Goal: Task Accomplishment & Management: Manage account settings

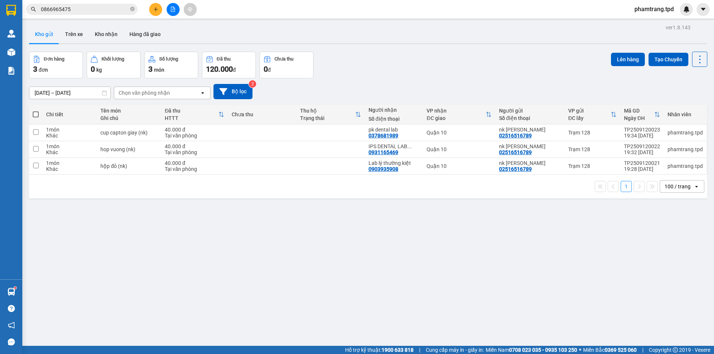
click at [35, 115] on span at bounding box center [36, 115] width 6 height 6
click at [36, 111] on input "checkbox" at bounding box center [36, 111] width 0 height 0
checkbox input "true"
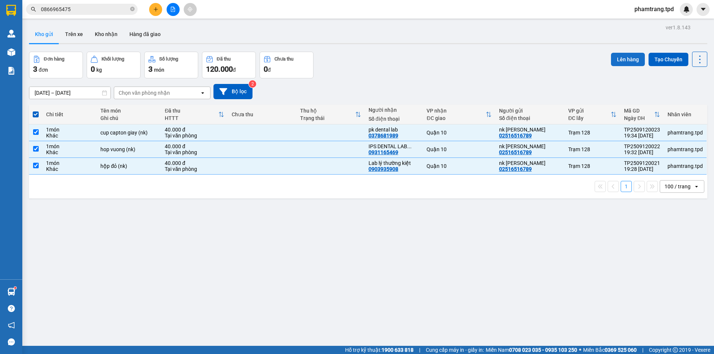
click at [630, 58] on button "Lên hàng" at bounding box center [628, 59] width 34 height 13
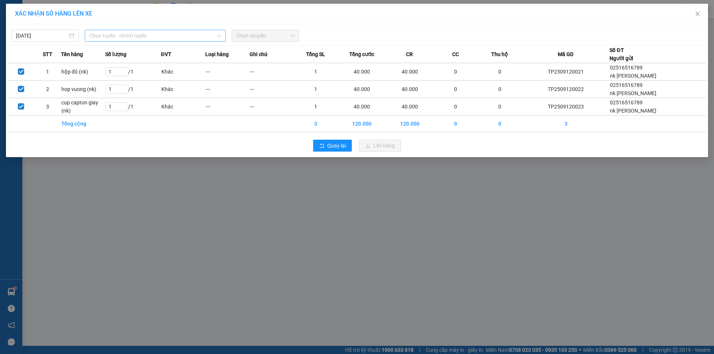
click at [107, 34] on span "Chọn tuyến - nhóm tuyến" at bounding box center [155, 35] width 132 height 11
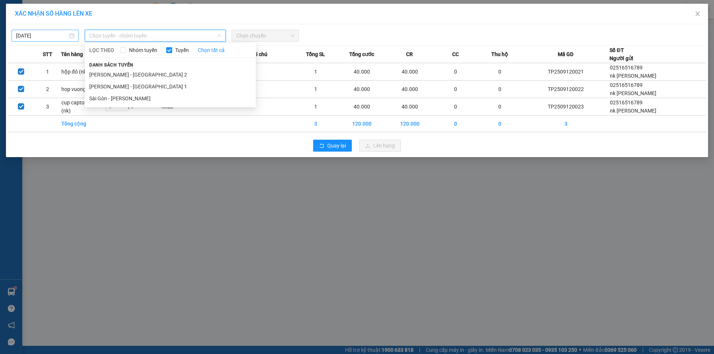
click at [59, 37] on body "Kết quả tìm kiếm ( 1 ) Bộ lọc Mã ĐH Trạng thái Món hàng Thu hộ Tổng cước Chưa c…" at bounding box center [357, 177] width 714 height 354
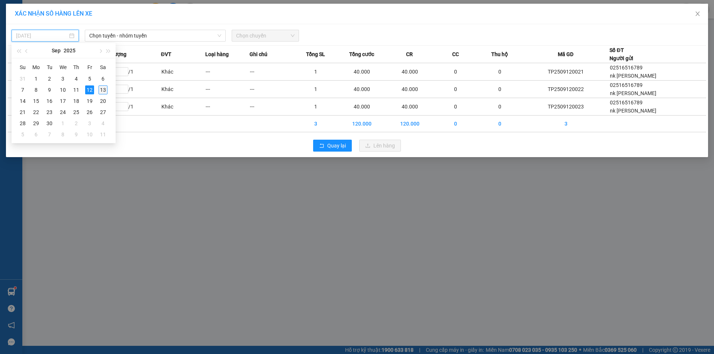
click at [101, 90] on div "13" at bounding box center [103, 90] width 9 height 9
type input "[DATE]"
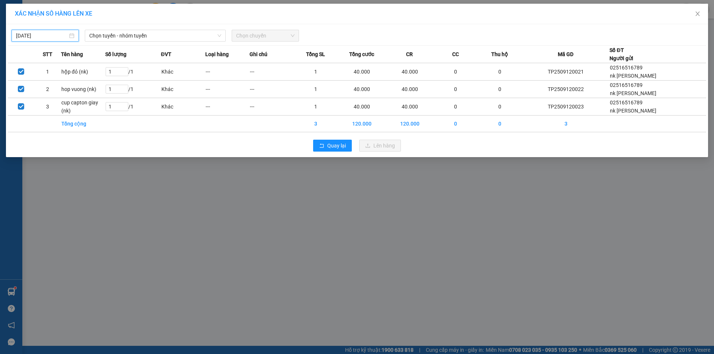
click at [127, 42] on div "[DATE] Chọn tuyến - nhóm tuyến LỌC THEO Nhóm tuyến Tuyến Chọn tất cả Danh sách …" at bounding box center [357, 90] width 702 height 133
click at [131, 38] on span "Chọn tuyến - nhóm tuyến" at bounding box center [155, 35] width 132 height 11
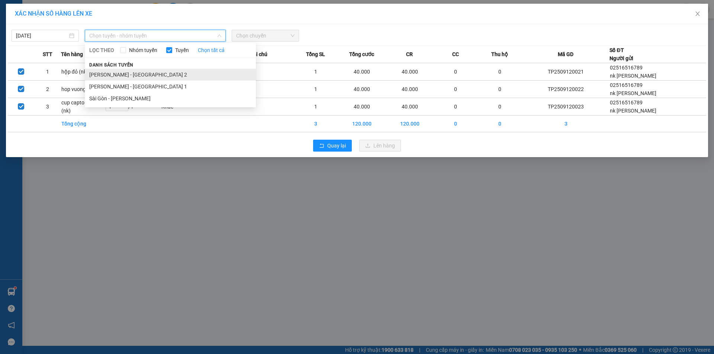
click at [133, 74] on li "[PERSON_NAME] - [GEOGRAPHIC_DATA] 2" at bounding box center [170, 75] width 171 height 12
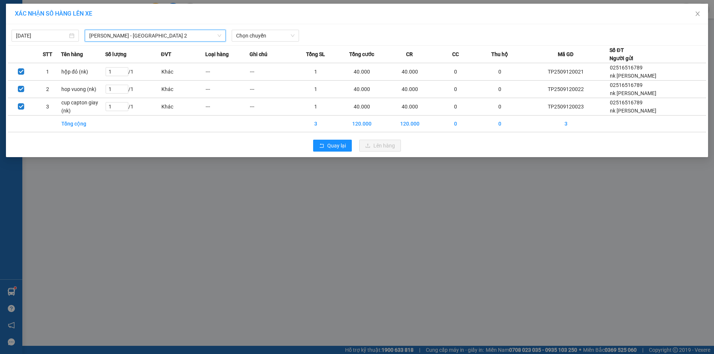
click at [262, 28] on div "[DATE] Phương Lâm - [GEOGRAPHIC_DATA] 2 Phương Lâm - [GEOGRAPHIC_DATA] 2 LỌC TH…" at bounding box center [357, 34] width 698 height 16
click at [261, 36] on span "Chọn chuyến" at bounding box center [265, 35] width 58 height 11
type input "01"
click at [295, 59] on div "Thêm chuyến " 01:00 "" at bounding box center [271, 63] width 79 height 13
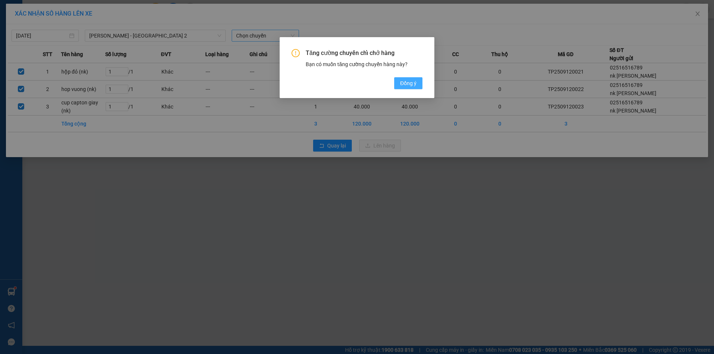
click at [406, 84] on span "Đồng ý" at bounding box center [408, 83] width 16 height 8
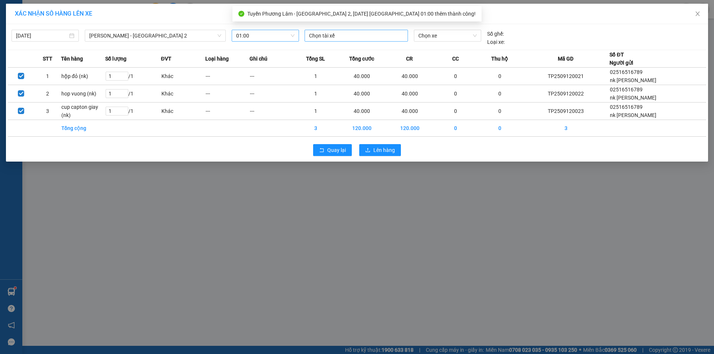
click at [358, 39] on div at bounding box center [356, 35] width 100 height 9
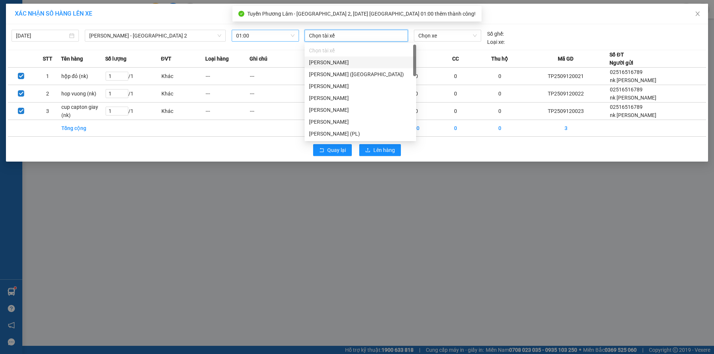
click at [359, 63] on div "[PERSON_NAME]" at bounding box center [360, 62] width 103 height 8
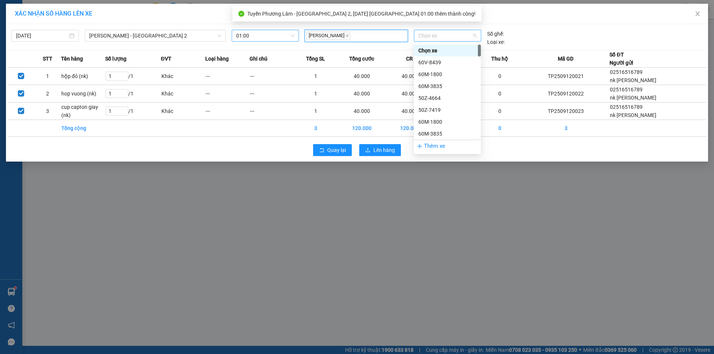
click at [444, 35] on span "Chọn xe" at bounding box center [447, 35] width 58 height 11
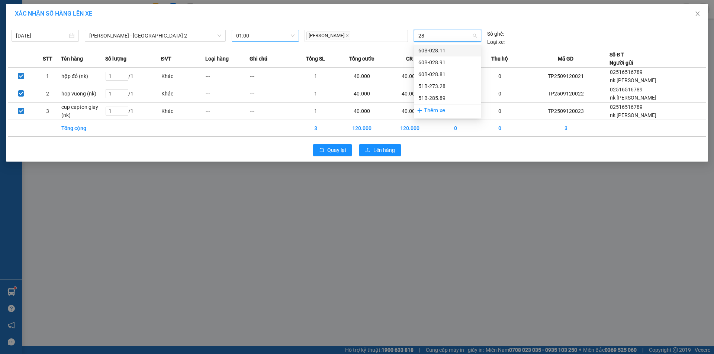
type input "285"
click at [446, 50] on div "51B-285.89" at bounding box center [447, 50] width 58 height 8
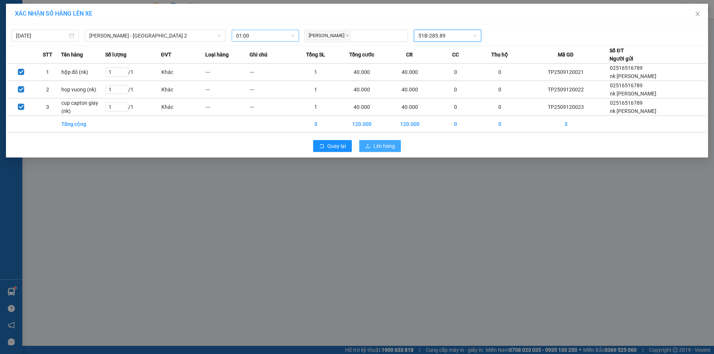
click at [374, 150] on span "Lên hàng" at bounding box center [384, 146] width 22 height 8
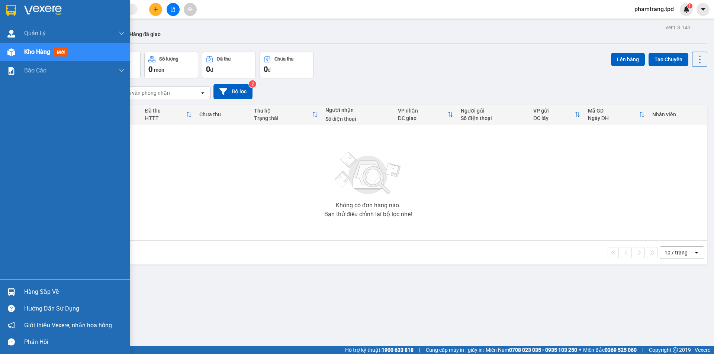
click at [16, 289] on div at bounding box center [11, 292] width 13 height 13
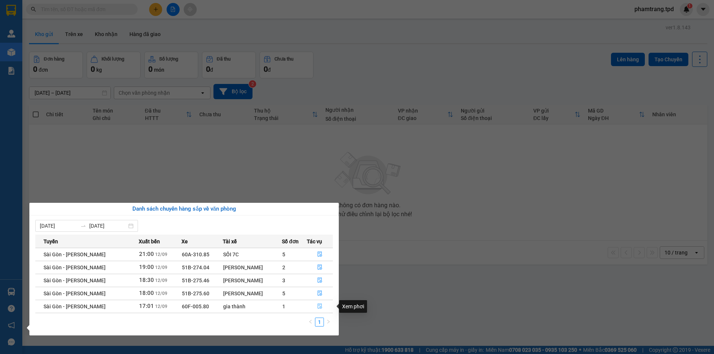
click at [320, 306] on icon "file-done" at bounding box center [319, 306] width 5 height 5
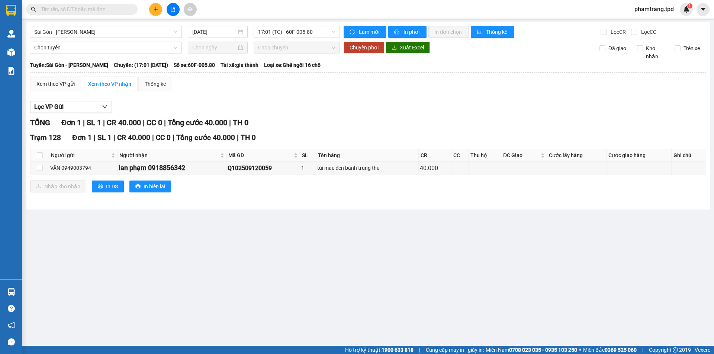
click at [306, 201] on div "TỔNG Đơn 1 | SL 1 | CR 40.000 | CC 0 | Tổng cước 40.000 | TH 0 Trạm 128 Đơn 1 |…" at bounding box center [368, 159] width 676 height 85
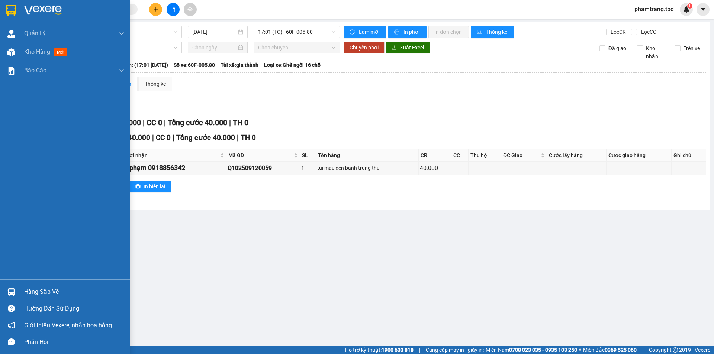
click at [4, 296] on div "Hàng sắp về" at bounding box center [65, 292] width 130 height 17
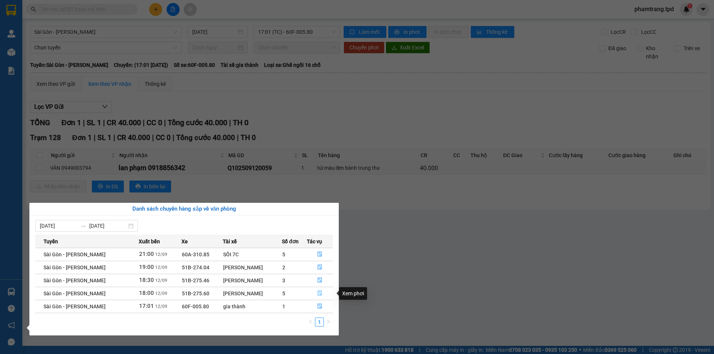
click at [319, 296] on icon "file-done" at bounding box center [319, 293] width 5 height 5
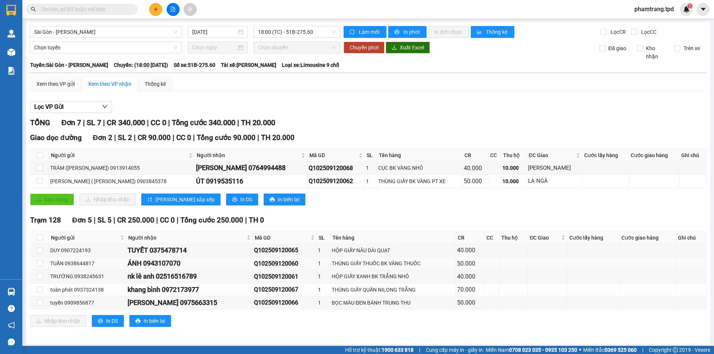
scroll to position [2, 0]
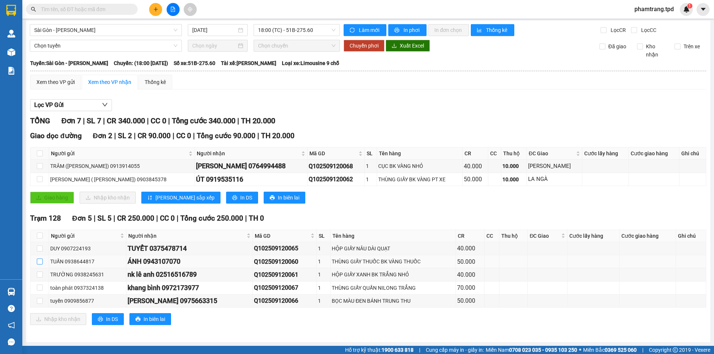
click at [39, 261] on input "checkbox" at bounding box center [40, 262] width 6 height 6
checkbox input "true"
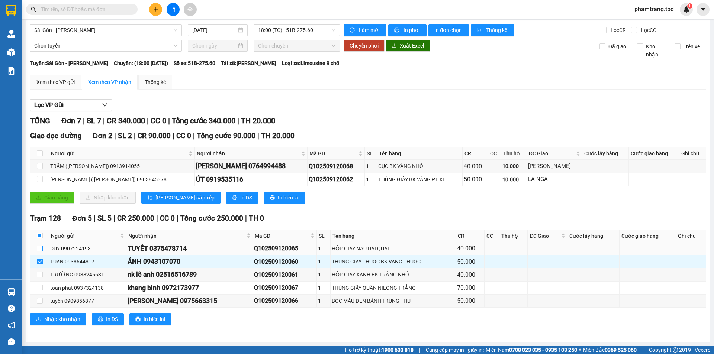
click at [39, 251] on input "checkbox" at bounding box center [40, 249] width 6 height 6
checkbox input "true"
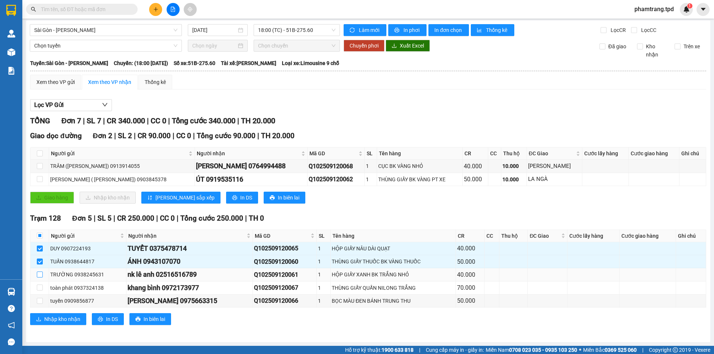
click at [38, 278] on input "checkbox" at bounding box center [40, 275] width 6 height 6
checkbox input "true"
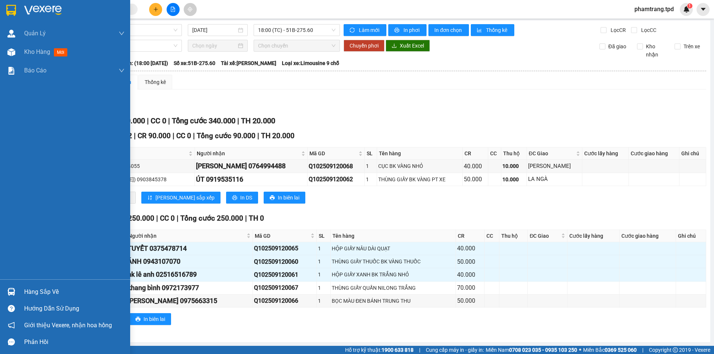
click at [14, 290] on img at bounding box center [11, 292] width 8 height 8
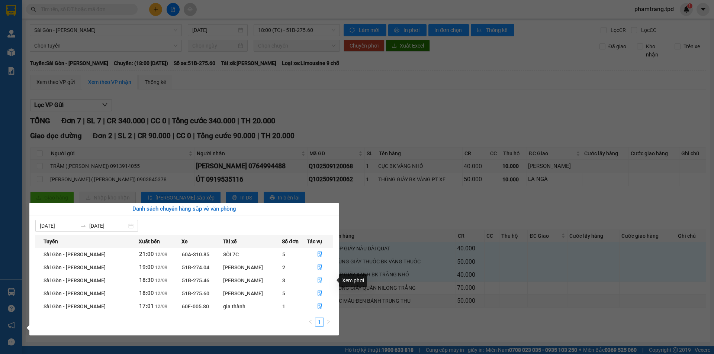
click at [315, 281] on button "button" at bounding box center [319, 281] width 25 height 12
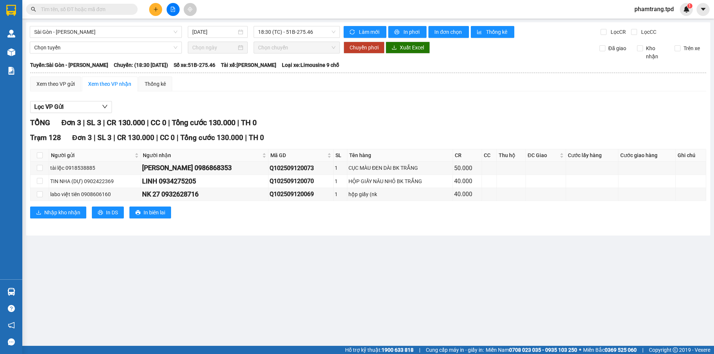
click at [239, 259] on main "Sài Gòn - Phương Lâm 12/09/2025 18:30 (TC) - 51B-275.46 Làm mới In phơi In đơn …" at bounding box center [357, 173] width 714 height 346
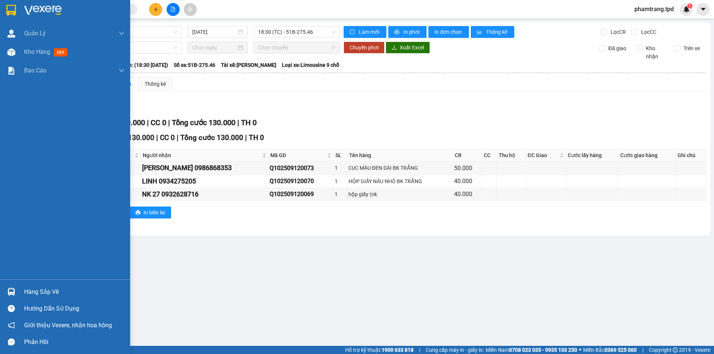
click at [14, 293] on img at bounding box center [11, 292] width 8 height 8
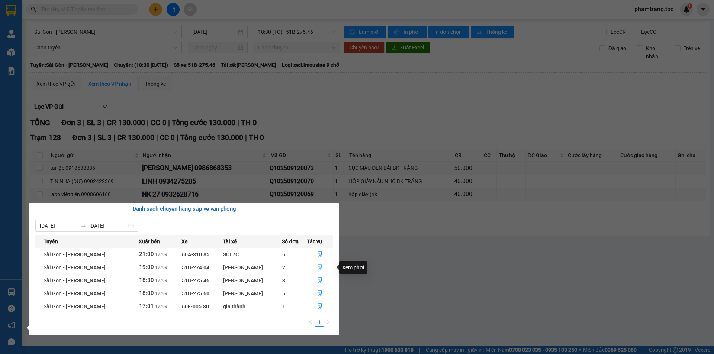
click at [318, 265] on icon "file-done" at bounding box center [320, 267] width 4 height 5
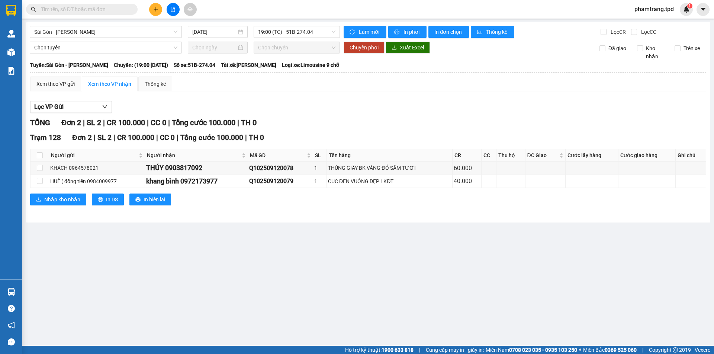
click at [260, 206] on div "Trạm 128 Đơn 2 | SL 2 | CR 100.000 | CC 0 | Tổng cước 100.000 | TH 0 Người gửi …" at bounding box center [368, 171] width 676 height 78
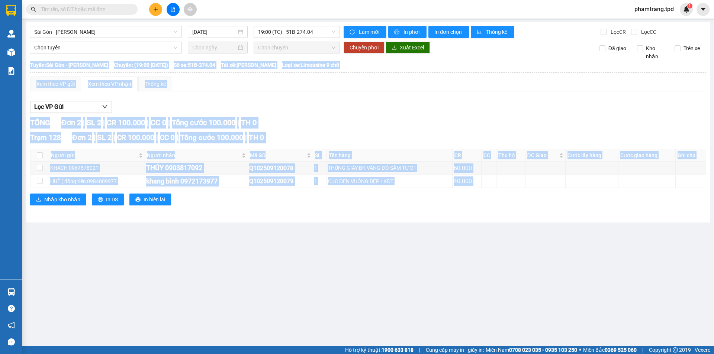
click at [260, 206] on div "Trạm 128 Đơn 2 | SL 2 | CR 100.000 | CC 0 | Tổng cước 100.000 | TH 0 Người gửi …" at bounding box center [368, 171] width 676 height 78
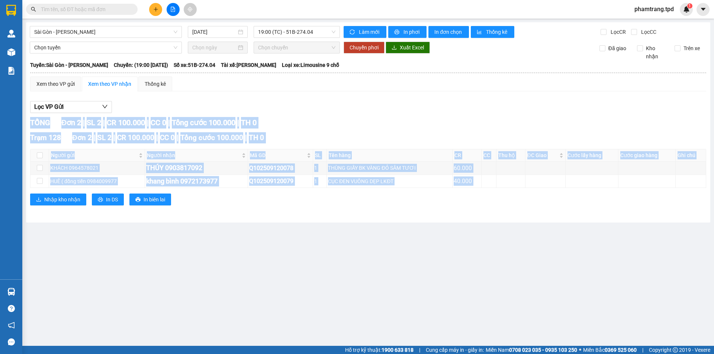
click at [260, 205] on div "Nhập kho nhận In DS In biên lai" at bounding box center [368, 200] width 676 height 12
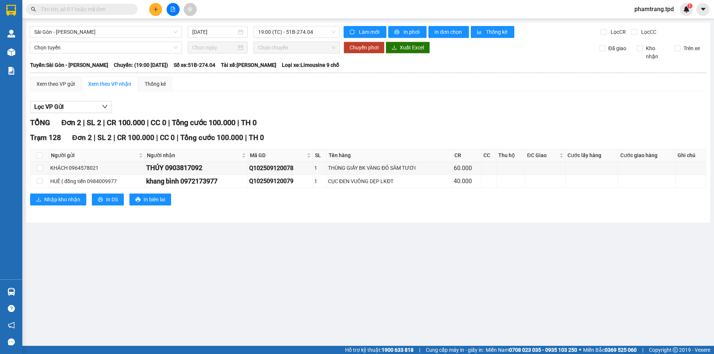
click at [256, 236] on main "Sài Gòn - Phương Lâm 12/09/2025 19:00 (TC) - 51B-274.04 Làm mới In phơi In đơn …" at bounding box center [357, 173] width 714 height 346
click at [296, 246] on main "Sài Gòn - Phương Lâm 12/09/2025 19:00 (TC) - 51B-274.04 Làm mới In phơi In đơn …" at bounding box center [357, 173] width 714 height 346
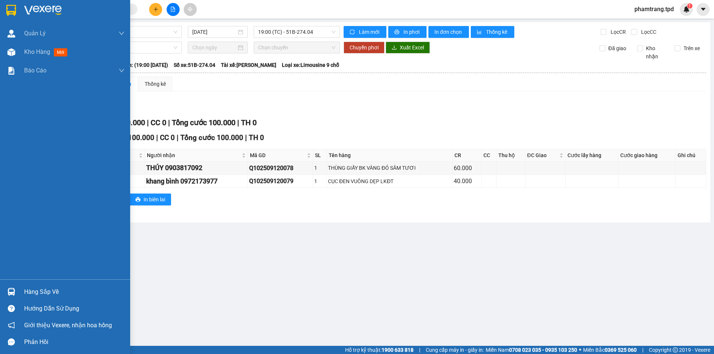
click at [20, 290] on div "Hàng sắp về" at bounding box center [65, 292] width 130 height 17
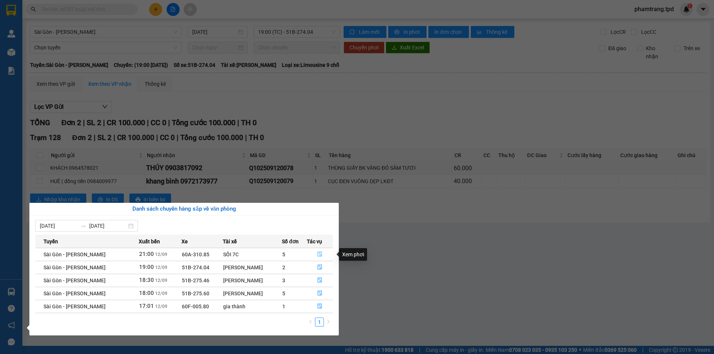
click at [318, 256] on icon "file-done" at bounding box center [320, 254] width 4 height 5
